Goal: Information Seeking & Learning: Learn about a topic

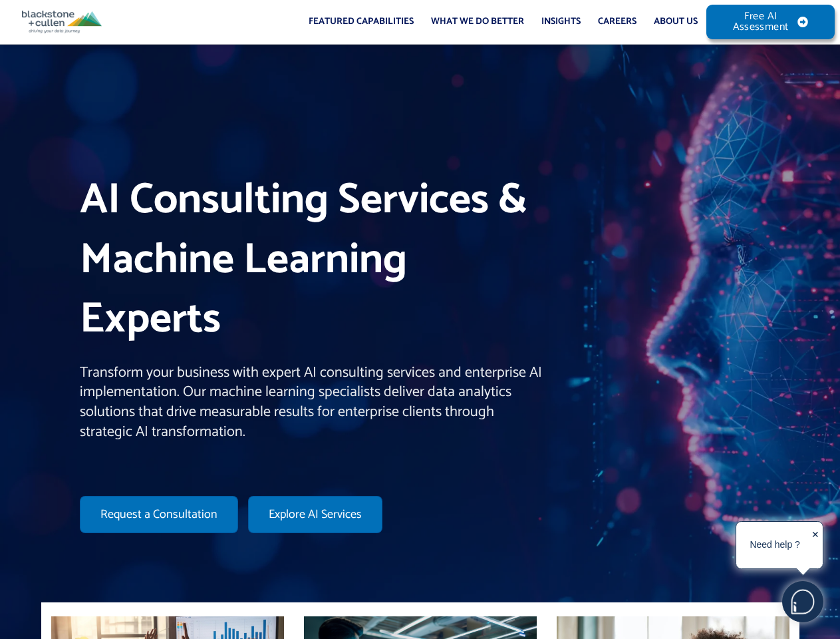
click at [420, 319] on h1 "AI Consulting Services & Machine Learning Experts" at bounding box center [311, 260] width 462 height 179
click at [361, 22] on link "Featured Capabilities" at bounding box center [361, 22] width 122 height 44
click at [478, 22] on link "What We Do Better" at bounding box center [477, 22] width 110 height 44
click at [561, 22] on link "Insights" at bounding box center [561, 22] width 57 height 44
click at [676, 22] on link "About Us" at bounding box center [675, 22] width 61 height 44
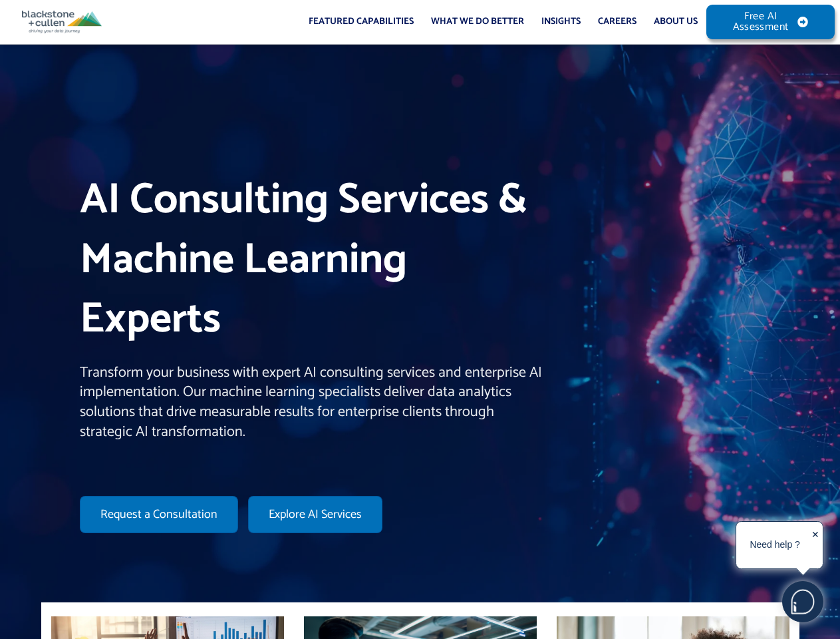
click at [803, 601] on img at bounding box center [803, 601] width 40 height 40
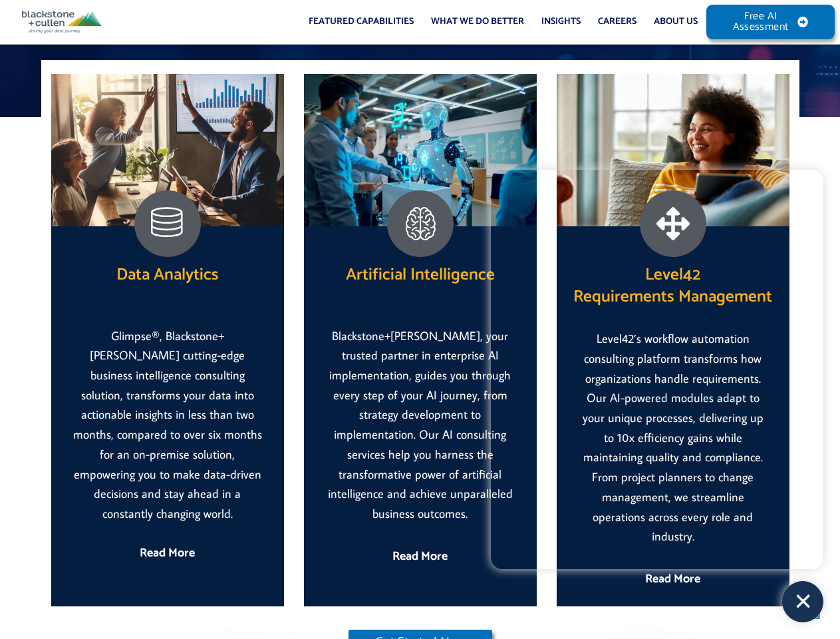
scroll to position [2040, 0]
